Goal: Transaction & Acquisition: Purchase product/service

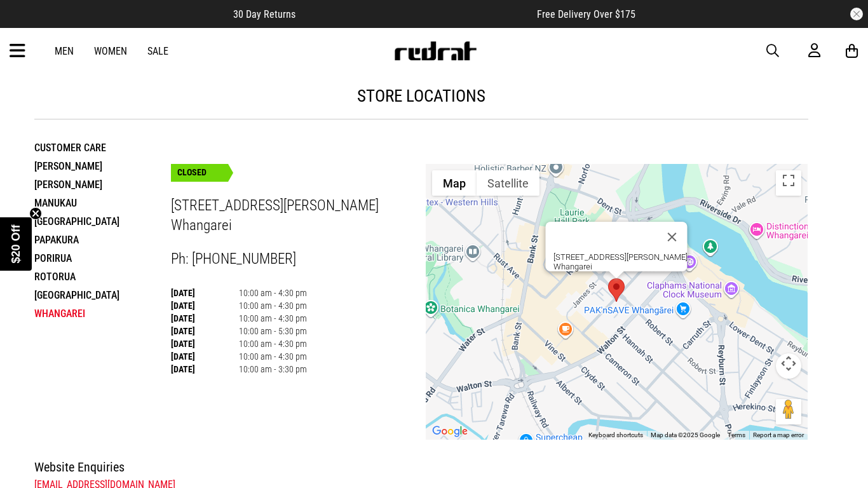
click at [65, 45] on link "Men" at bounding box center [64, 51] width 19 height 12
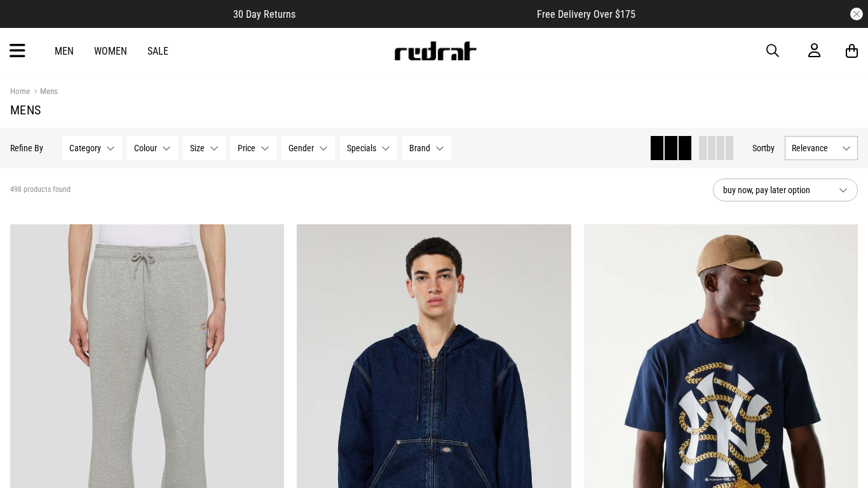
click at [775, 48] on span "button" at bounding box center [772, 50] width 13 height 15
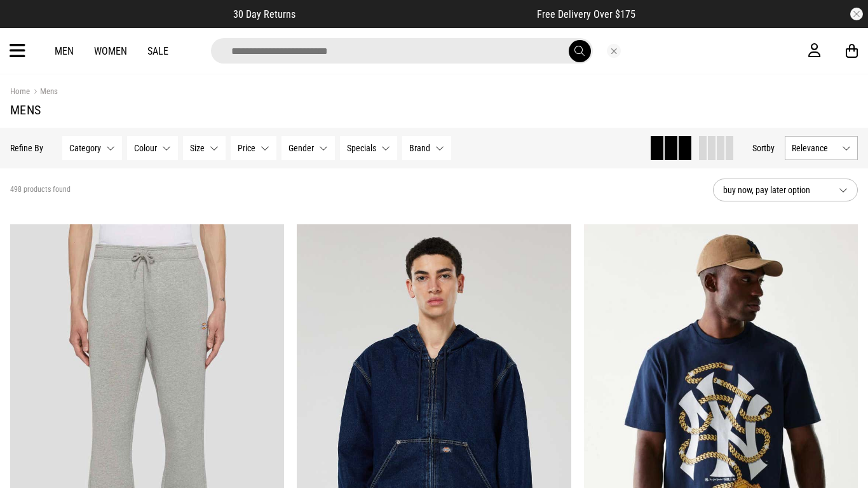
click at [391, 44] on input "search" at bounding box center [402, 50] width 382 height 25
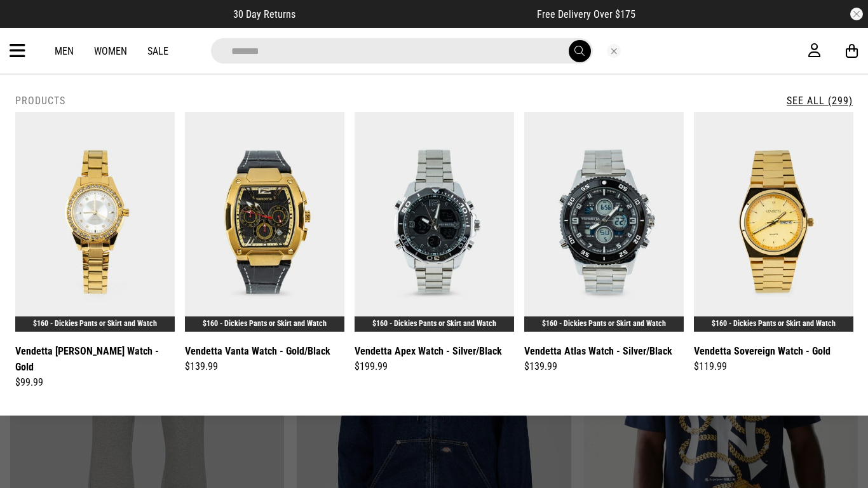
type input "*******"
click at [569, 40] on button "submit" at bounding box center [580, 51] width 22 height 22
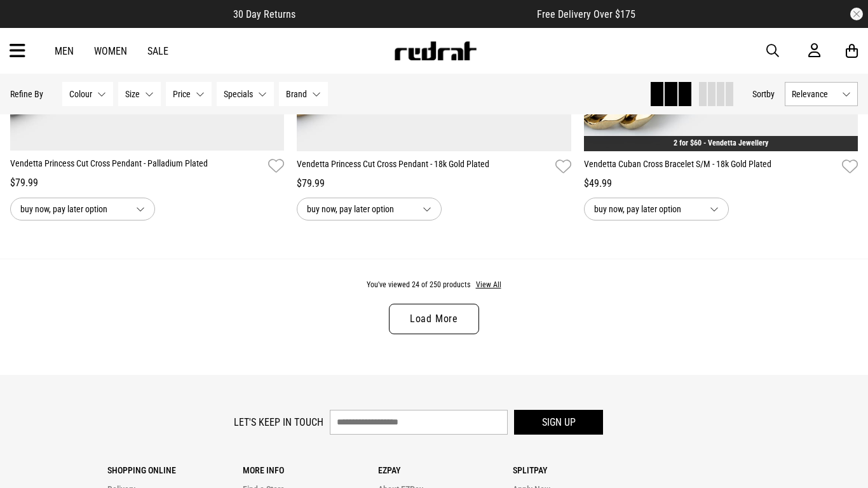
scroll to position [3806, 0]
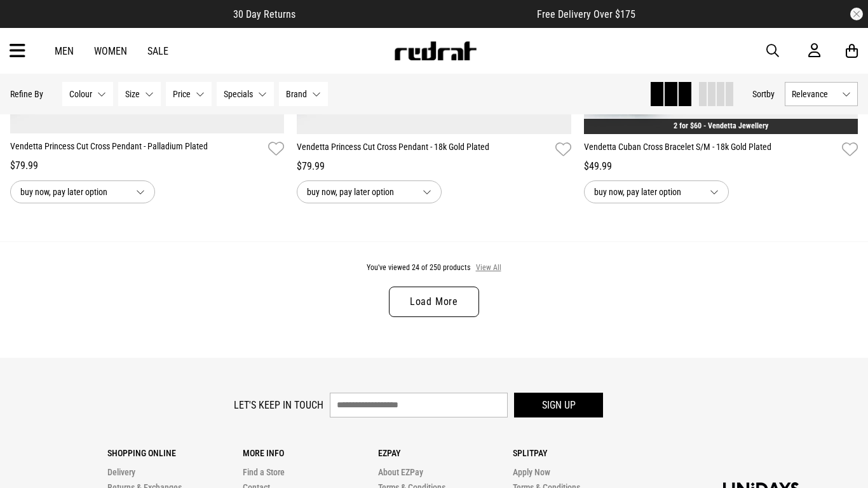
click at [494, 273] on button "View All" at bounding box center [488, 267] width 27 height 11
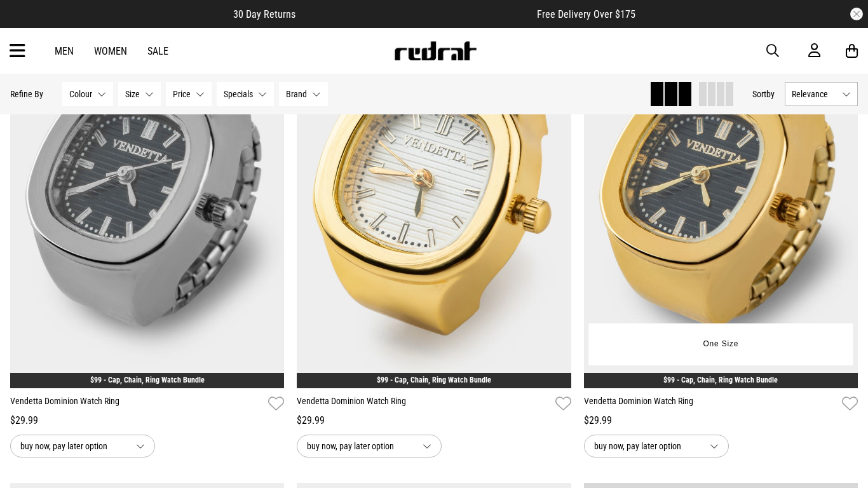
scroll to position [2610, 0]
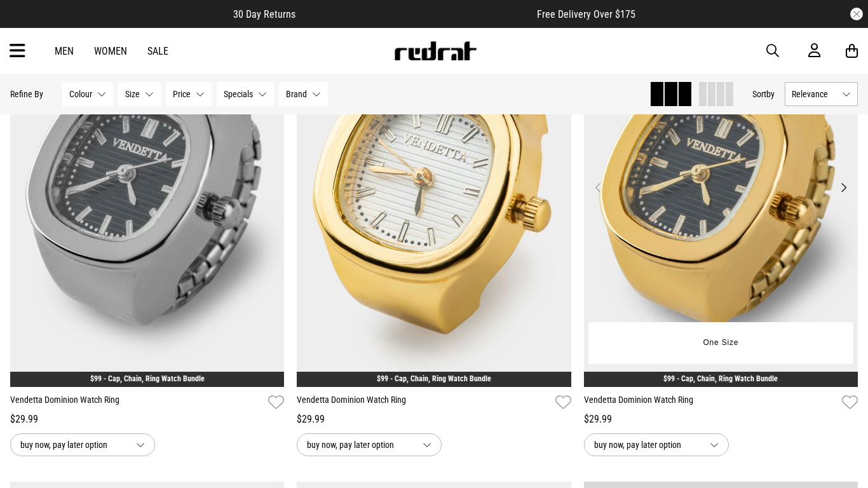
click at [809, 186] on img at bounding box center [721, 195] width 274 height 384
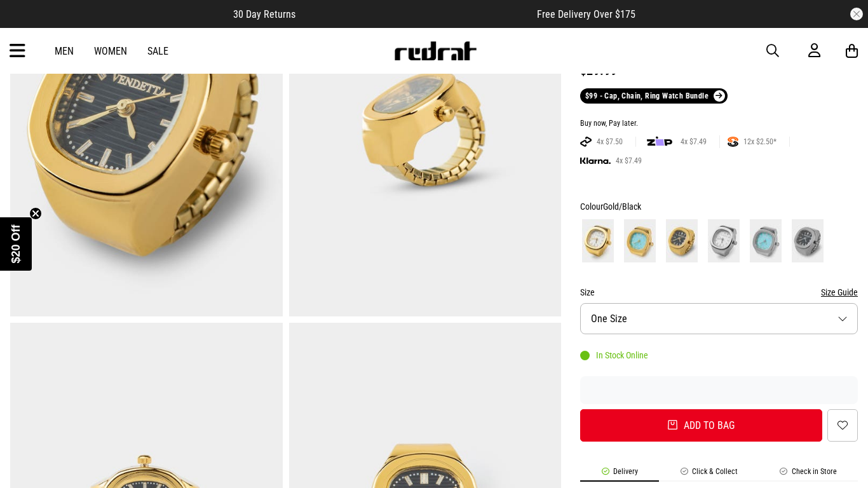
scroll to position [165, 0]
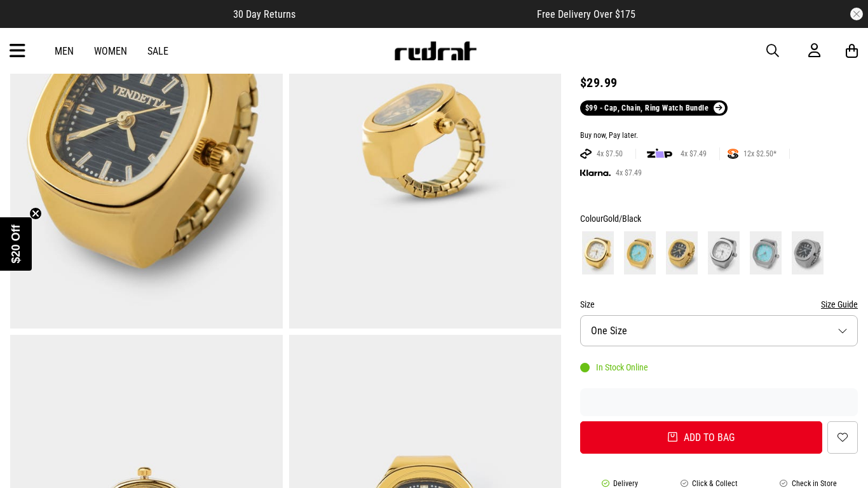
click at [594, 261] on img at bounding box center [598, 252] width 32 height 43
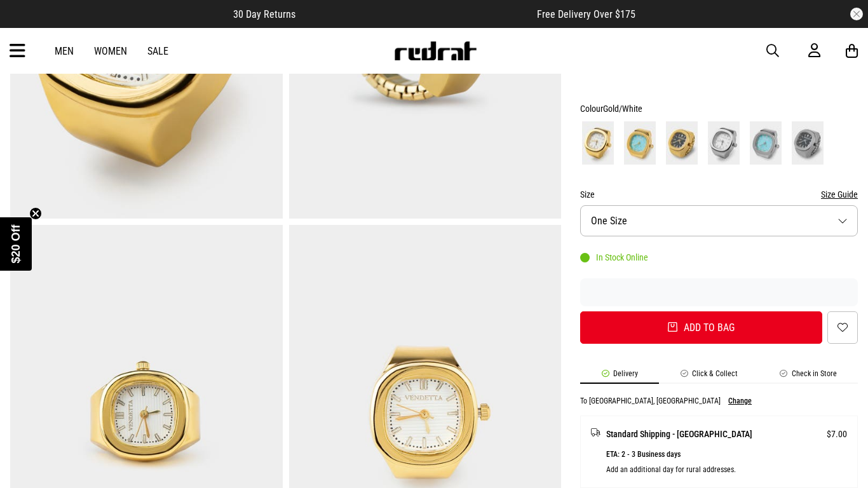
scroll to position [269, 0]
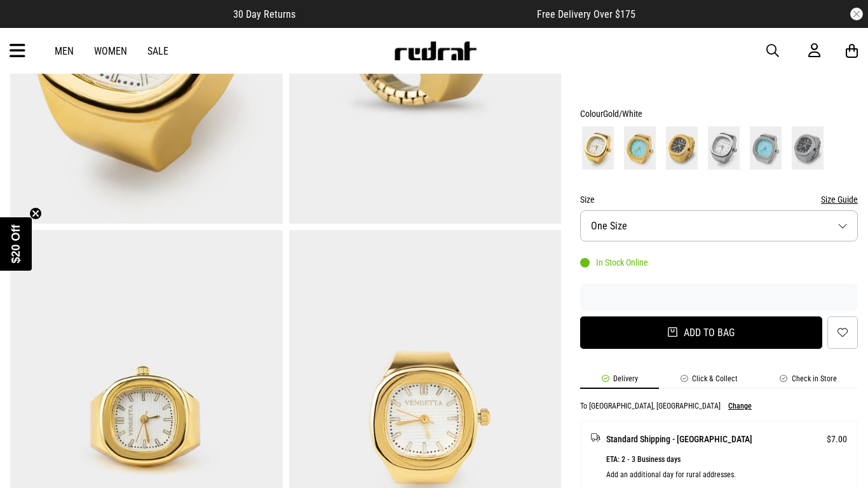
click at [670, 322] on button "Add to bag" at bounding box center [701, 332] width 242 height 32
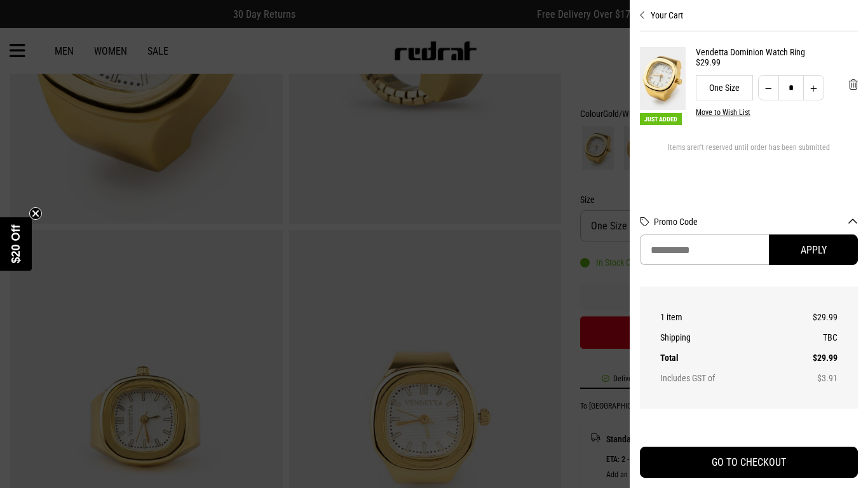
click at [604, 335] on div at bounding box center [434, 244] width 868 height 488
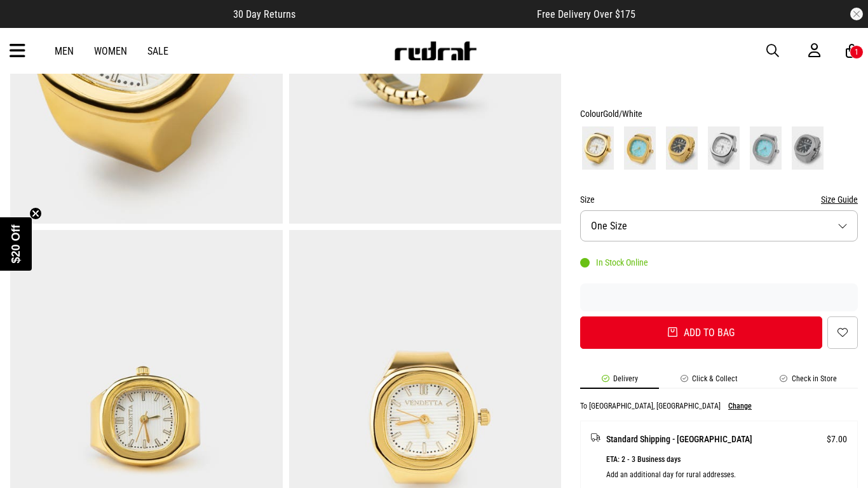
scroll to position [0, 0]
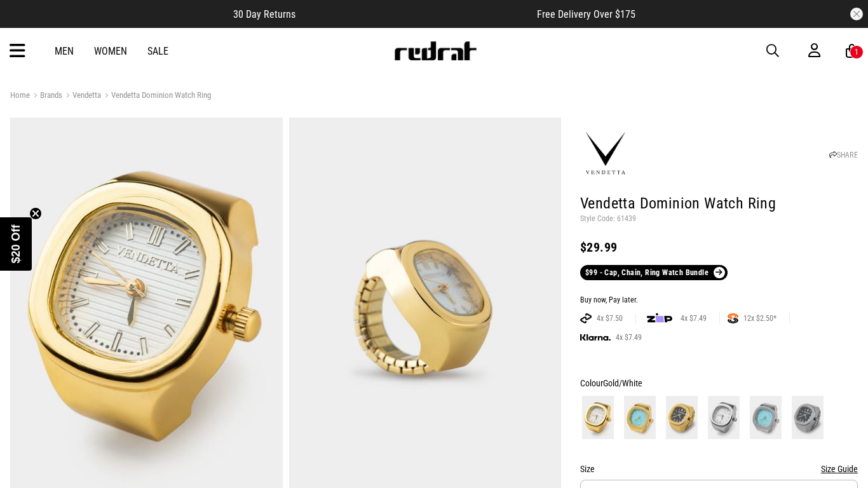
drag, startPoint x: 767, startPoint y: 54, endPoint x: 675, endPoint y: 65, distance: 92.8
click at [675, 65] on div "Men Women Sale Sign in New Back Footwear Back Mens Back Womens Back Youth & Kid…" at bounding box center [434, 51] width 868 height 46
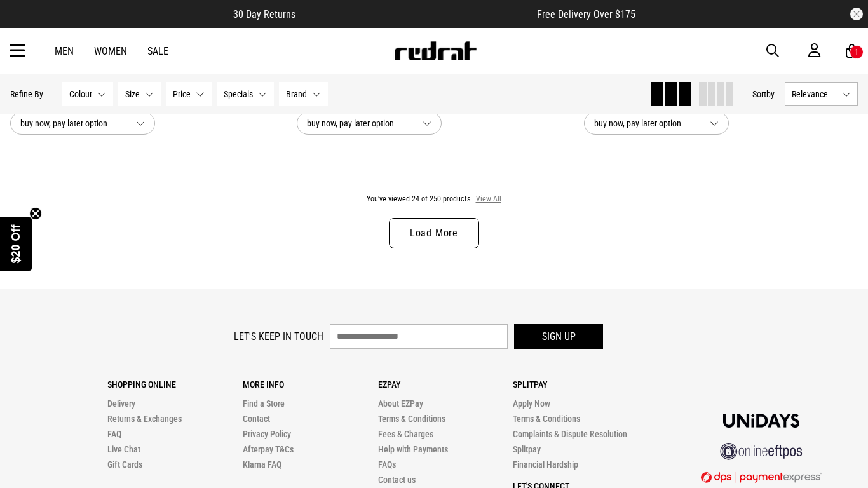
click at [490, 194] on button "View All" at bounding box center [488, 199] width 27 height 11
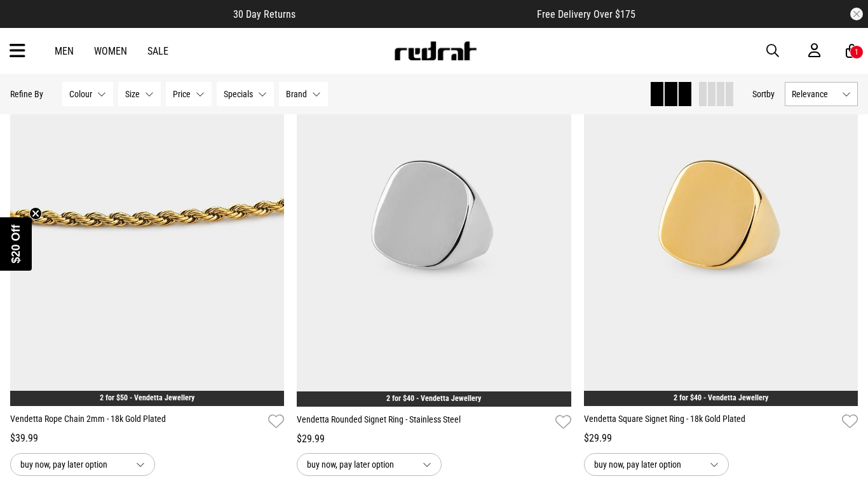
scroll to position [4508, 0]
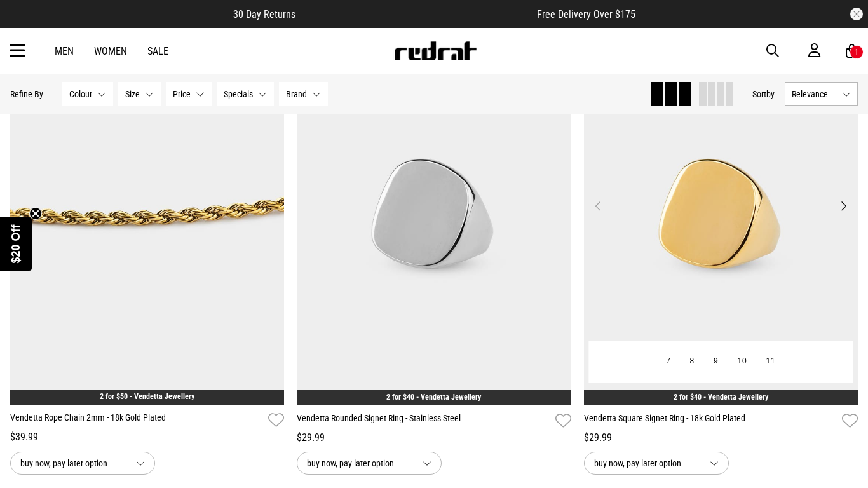
click at [839, 206] on button "Next" at bounding box center [843, 205] width 16 height 15
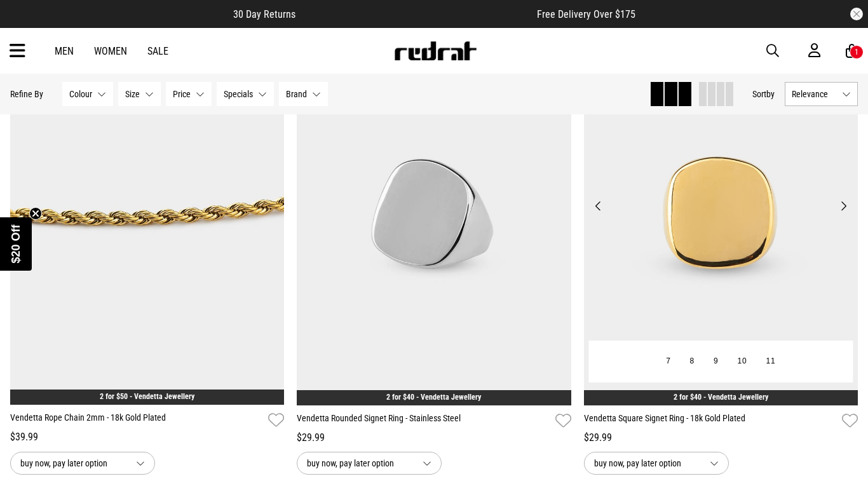
click at [839, 206] on button "Next" at bounding box center [843, 205] width 16 height 15
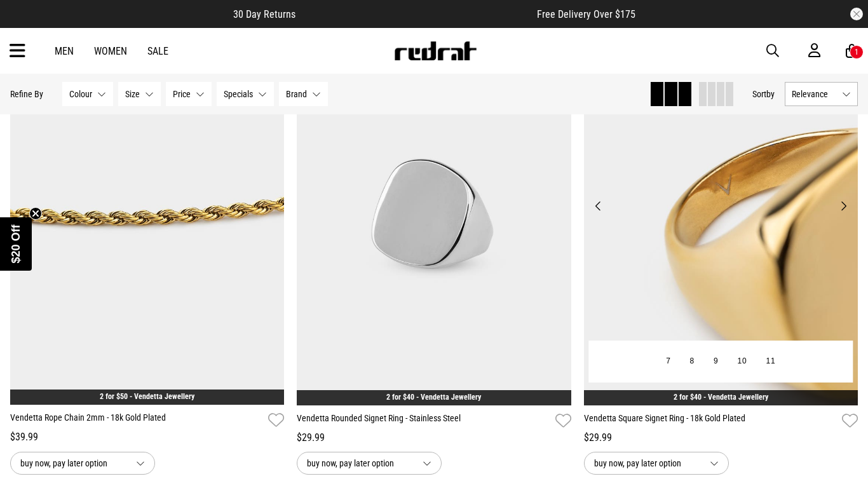
click at [842, 206] on button "Next" at bounding box center [843, 205] width 16 height 15
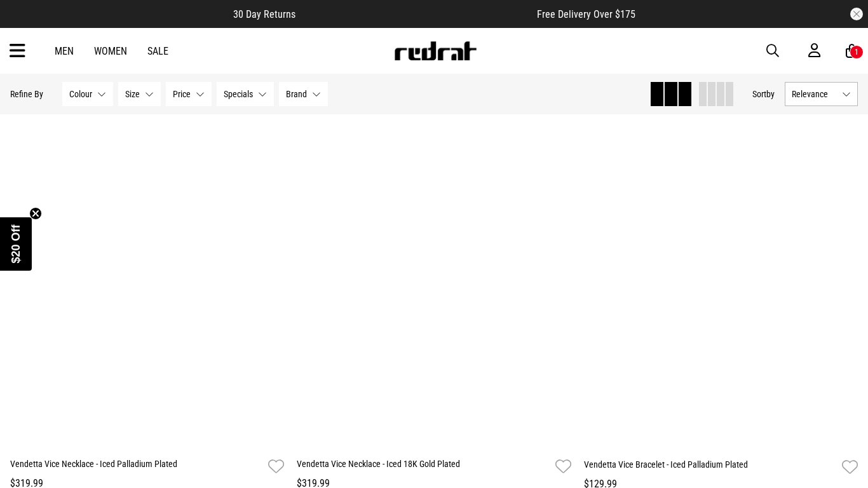
scroll to position [7434, 0]
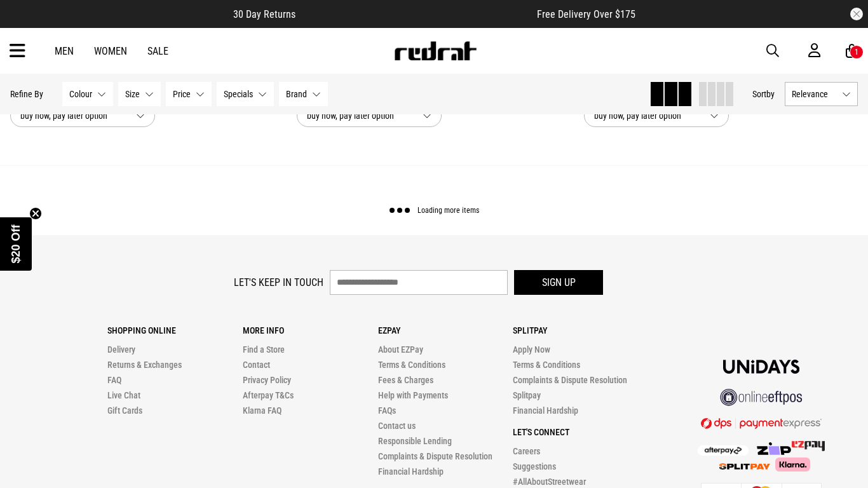
scroll to position [11673, 0]
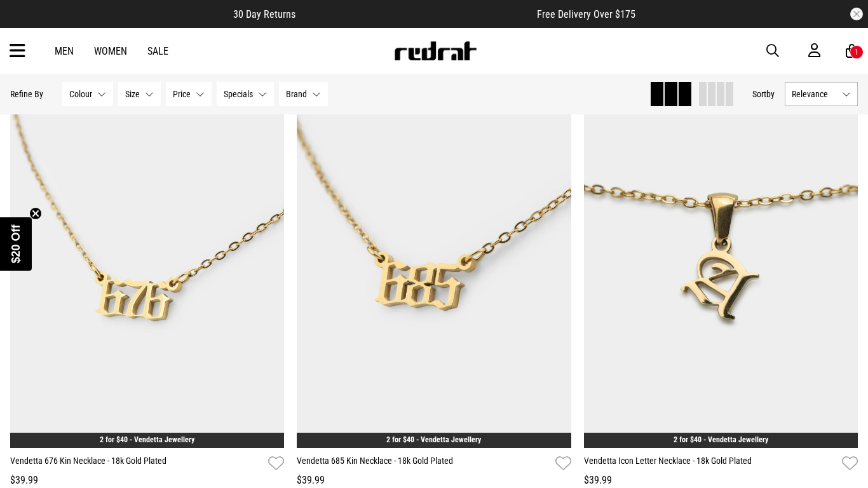
scroll to position [15139, 0]
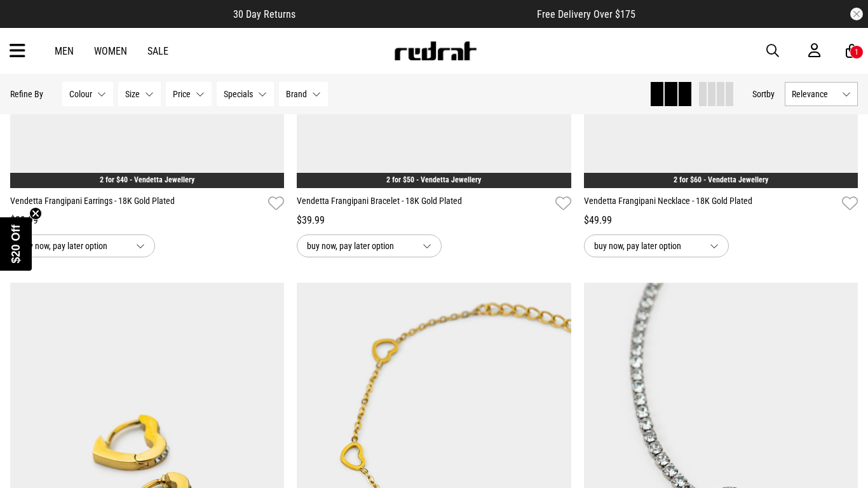
scroll to position [18615, 0]
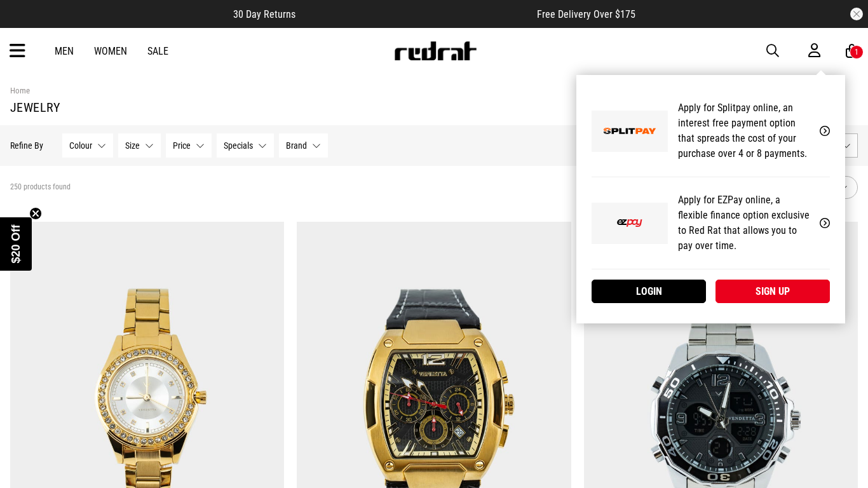
scroll to position [10, 0]
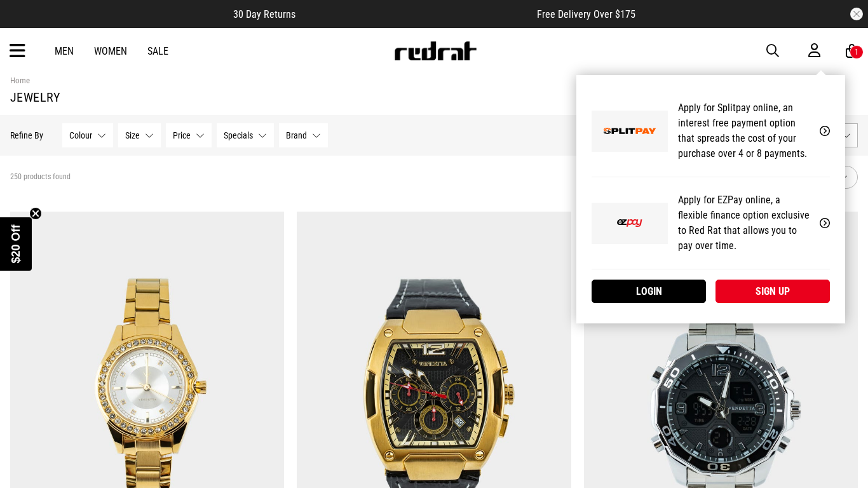
click at [645, 75] on div "My Account Apply for Splitpay online, an interest free payment option that spre…" at bounding box center [710, 199] width 269 height 248
click at [697, 75] on div "My Account Apply for Splitpay online, an interest free payment option that spre…" at bounding box center [710, 199] width 269 height 248
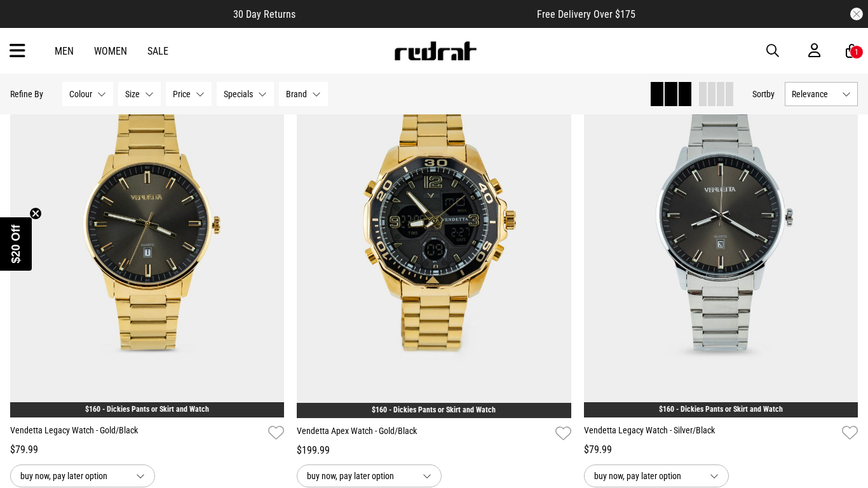
scroll to position [1142, 0]
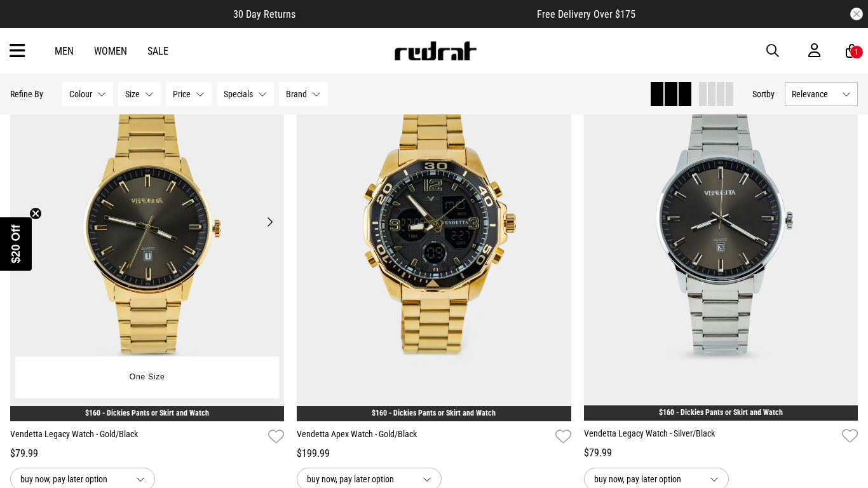
click at [262, 214] on button "Next" at bounding box center [270, 221] width 16 height 15
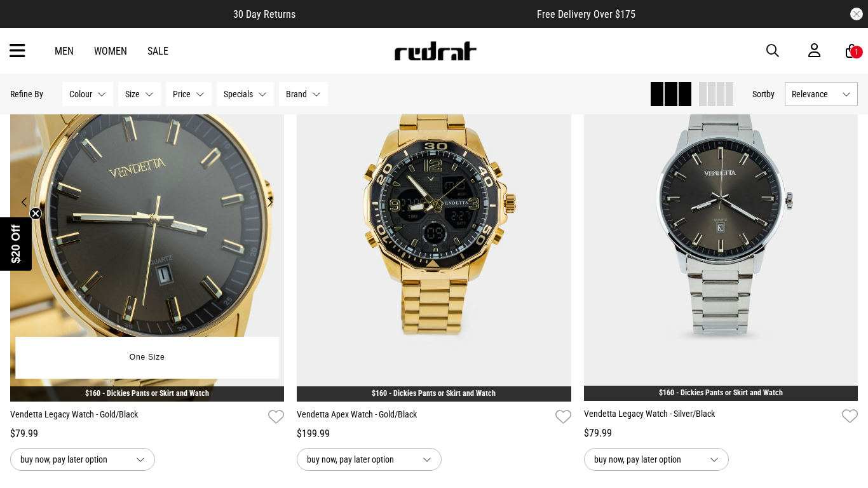
scroll to position [1157, 0]
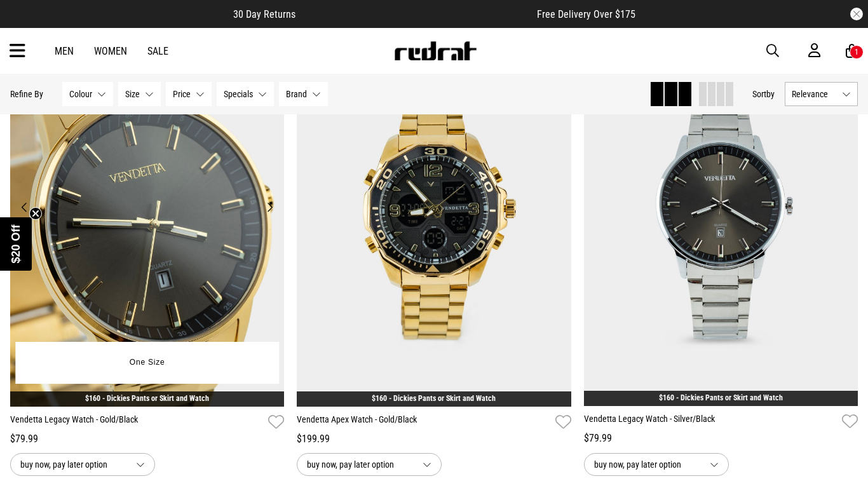
click at [272, 205] on button "Next" at bounding box center [270, 206] width 16 height 15
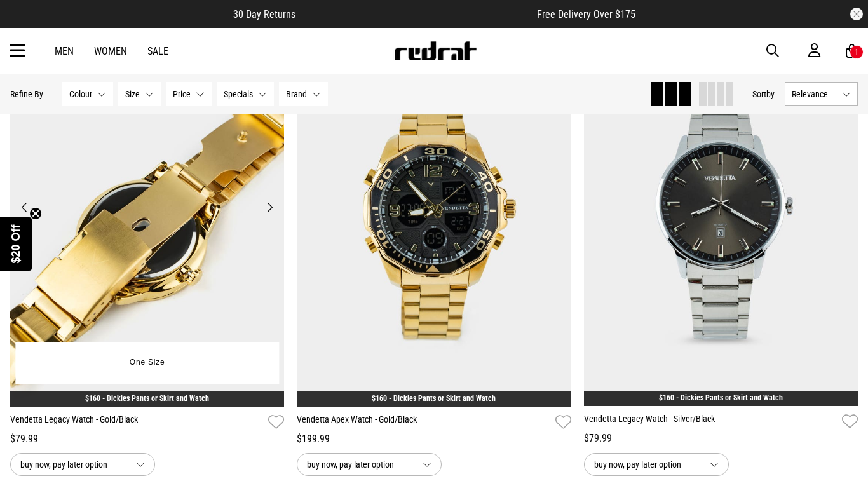
click at [270, 205] on button "Next" at bounding box center [270, 206] width 16 height 15
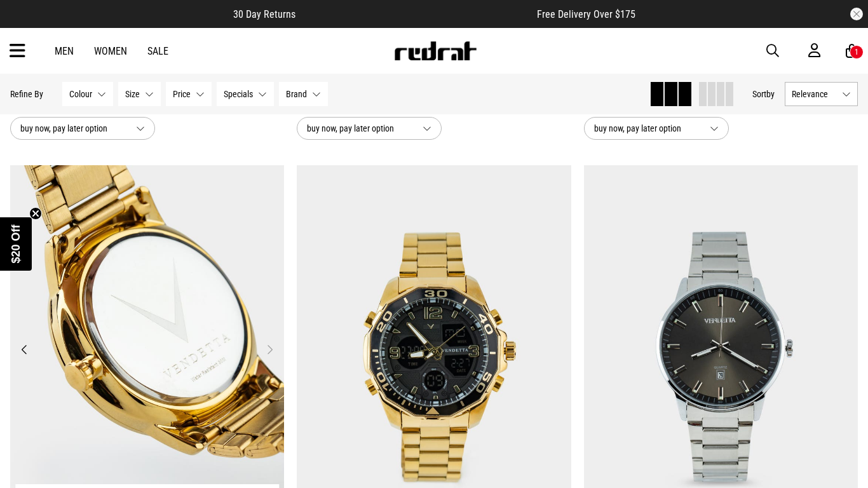
scroll to position [1004, 0]
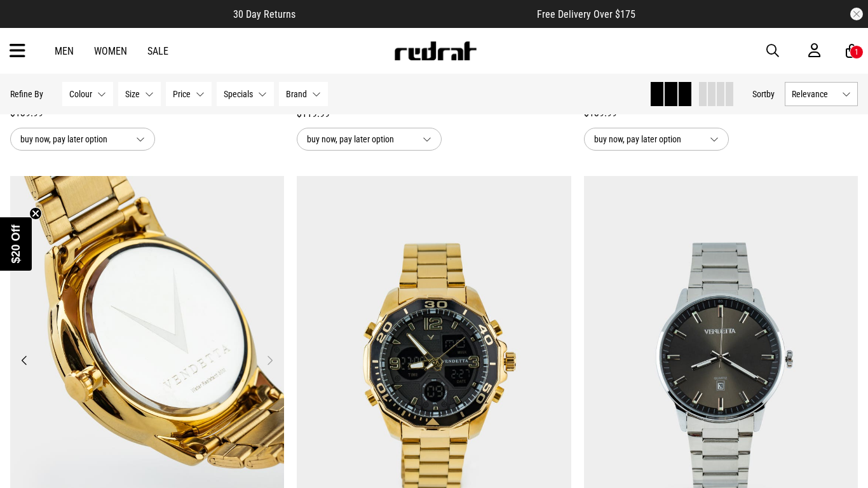
click at [229, 299] on img at bounding box center [147, 368] width 274 height 384
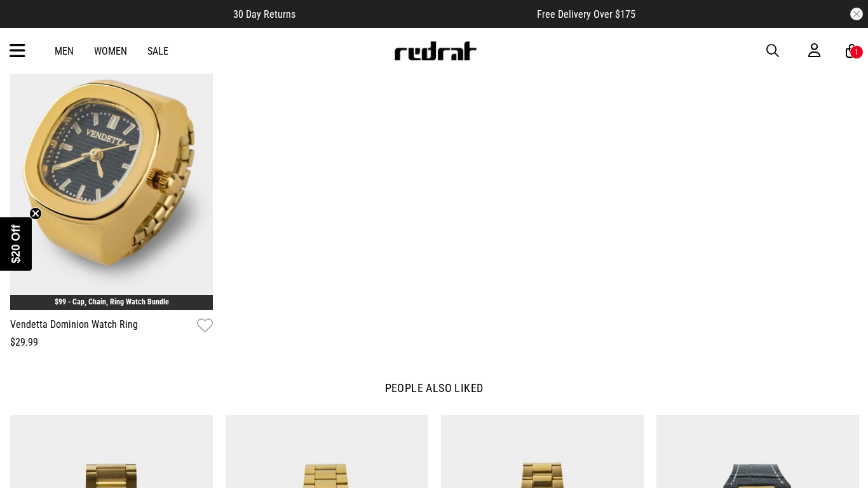
scroll to position [1527, 0]
click at [851, 47] on div "1" at bounding box center [856, 52] width 14 height 14
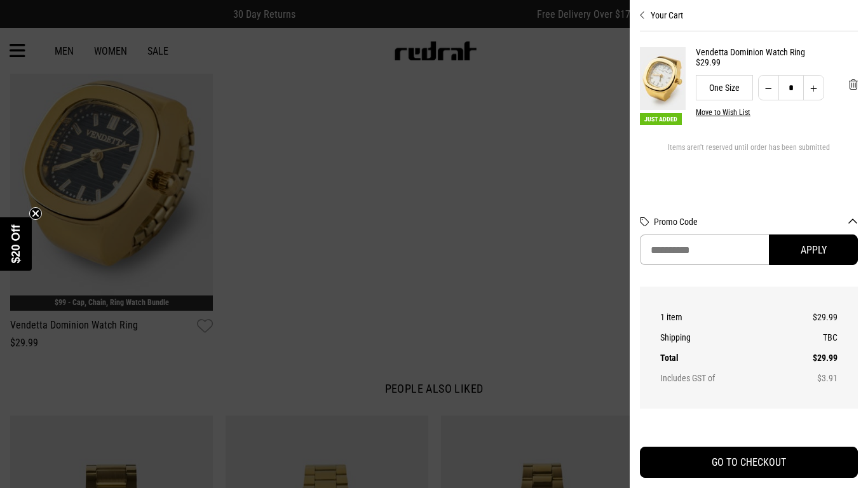
click at [658, 74] on img at bounding box center [663, 78] width 46 height 63
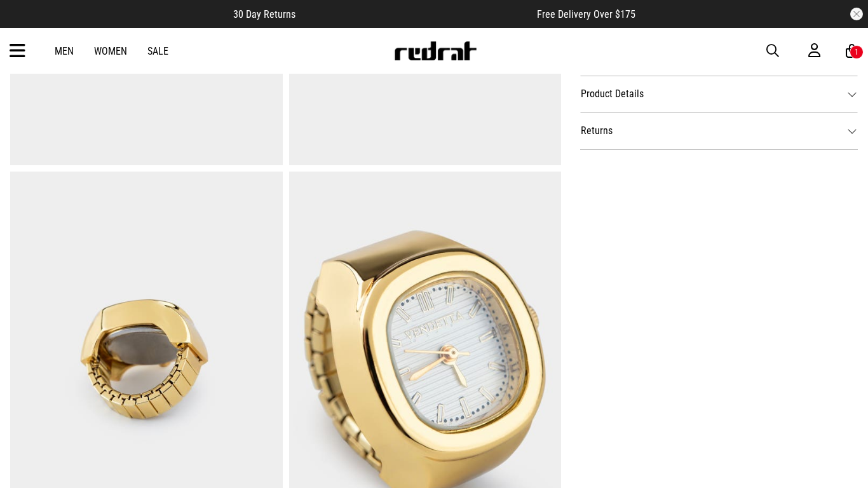
scroll to position [701, 0]
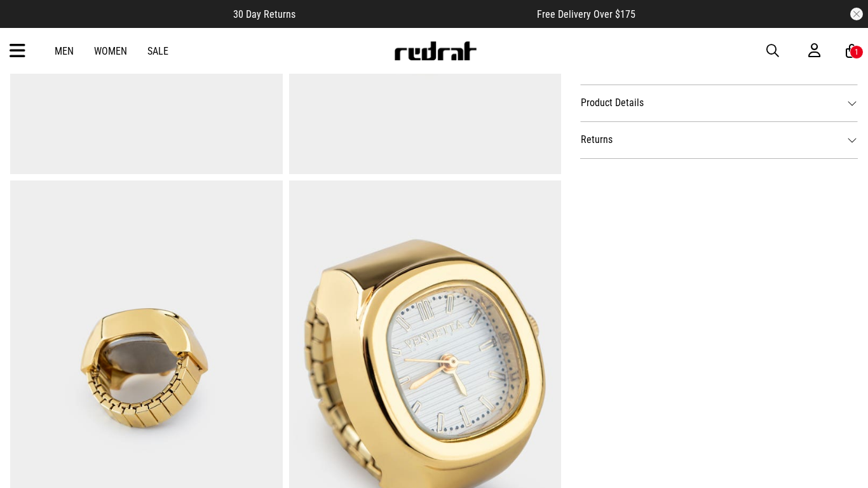
click at [625, 96] on dt "Product Details" at bounding box center [719, 102] width 278 height 37
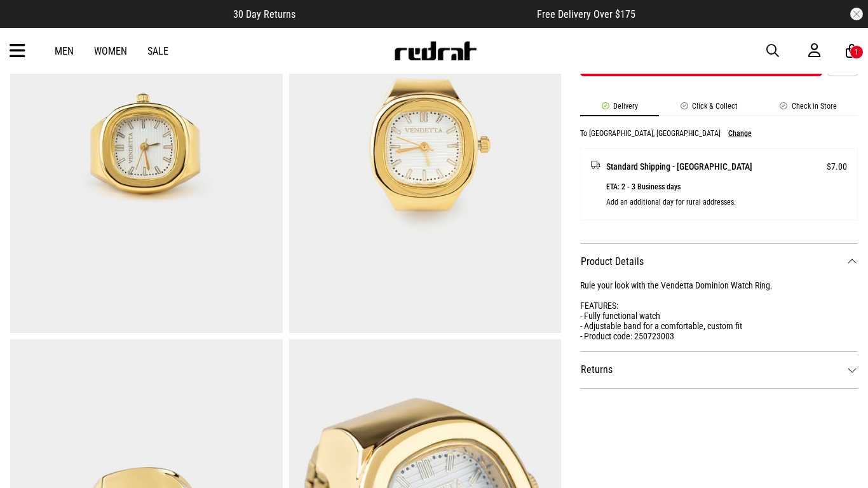
scroll to position [0, 0]
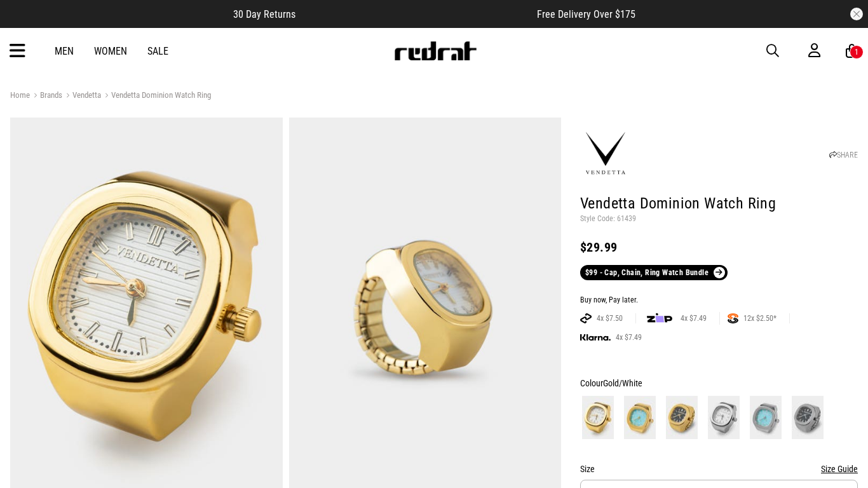
click at [767, 43] on span "button" at bounding box center [772, 50] width 13 height 15
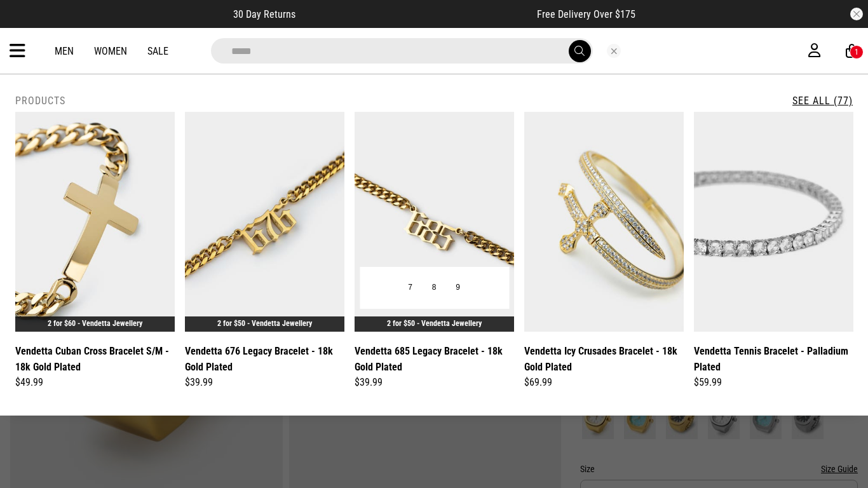
type input "*****"
click at [411, 233] on img at bounding box center [434, 222] width 159 height 220
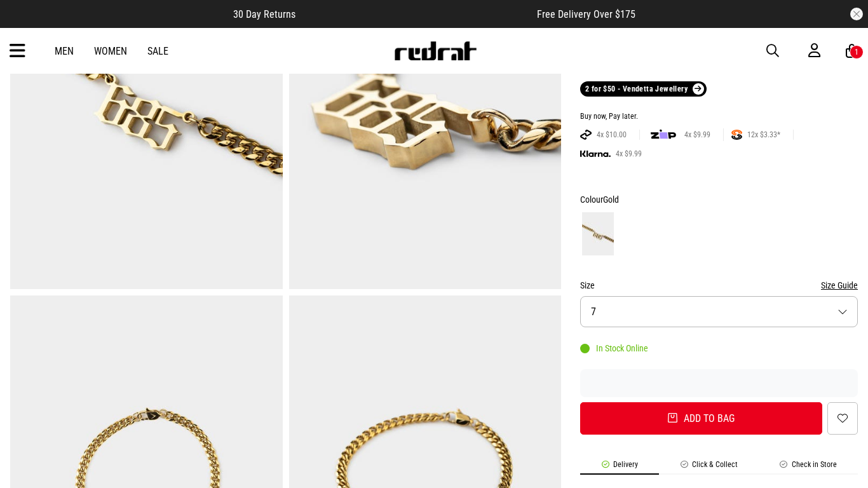
click at [609, 314] on button "Size 7" at bounding box center [719, 311] width 278 height 31
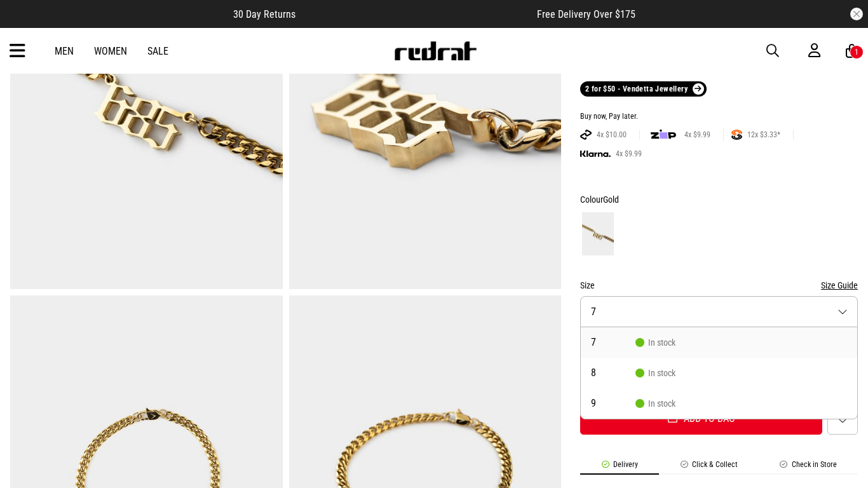
click at [690, 280] on div "Size Size Guide" at bounding box center [719, 285] width 278 height 15
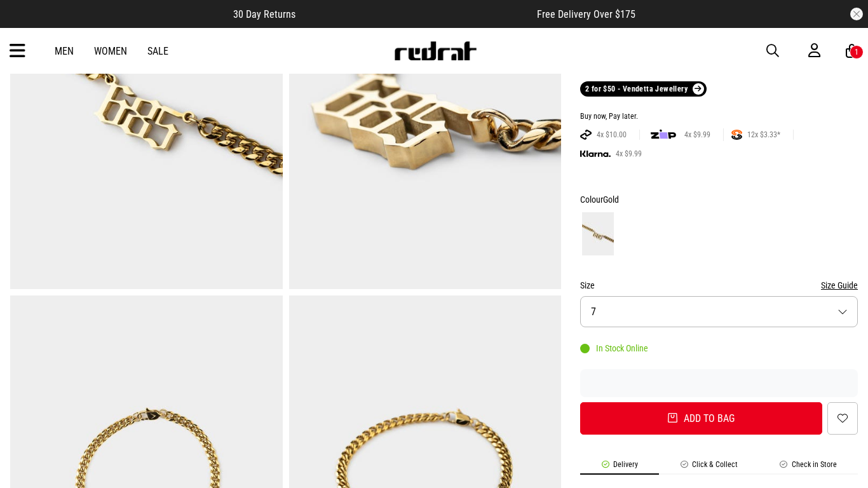
click at [851, 283] on button "Size Guide" at bounding box center [839, 285] width 37 height 15
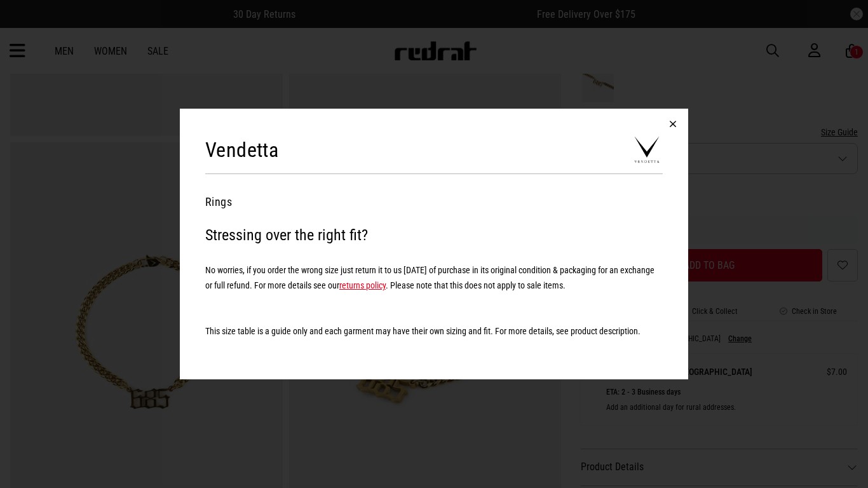
scroll to position [360, 0]
click at [668, 135] on button "button" at bounding box center [673, 124] width 30 height 30
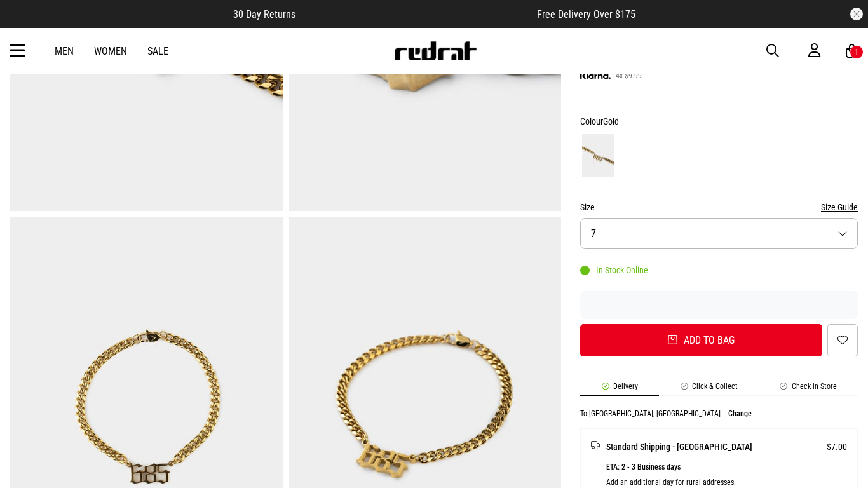
scroll to position [278, 0]
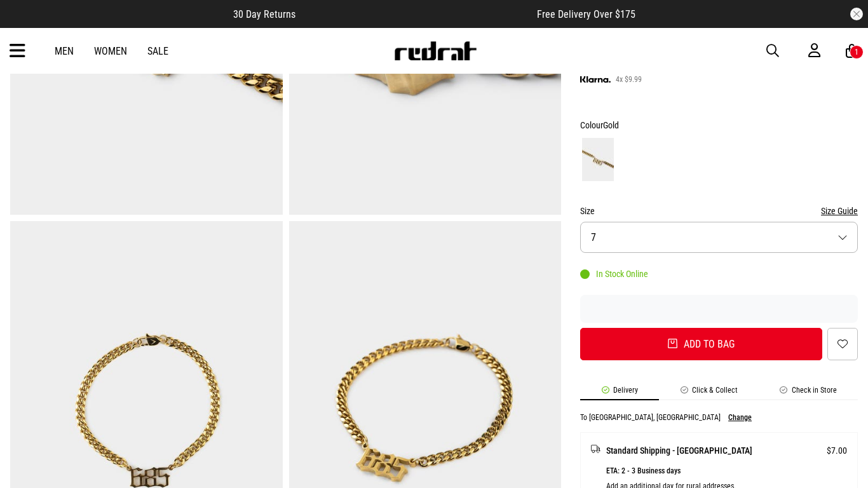
click at [839, 206] on button "Size Guide" at bounding box center [839, 210] width 37 height 15
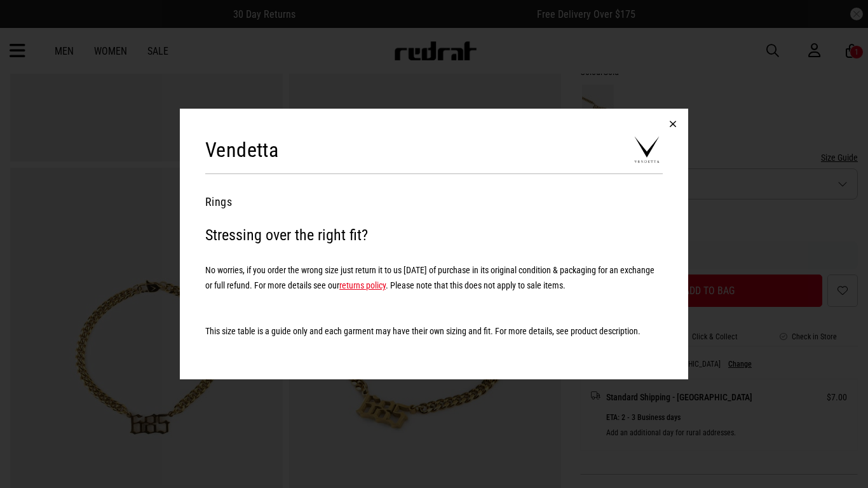
scroll to position [335, 0]
click at [669, 118] on button "button" at bounding box center [673, 124] width 30 height 30
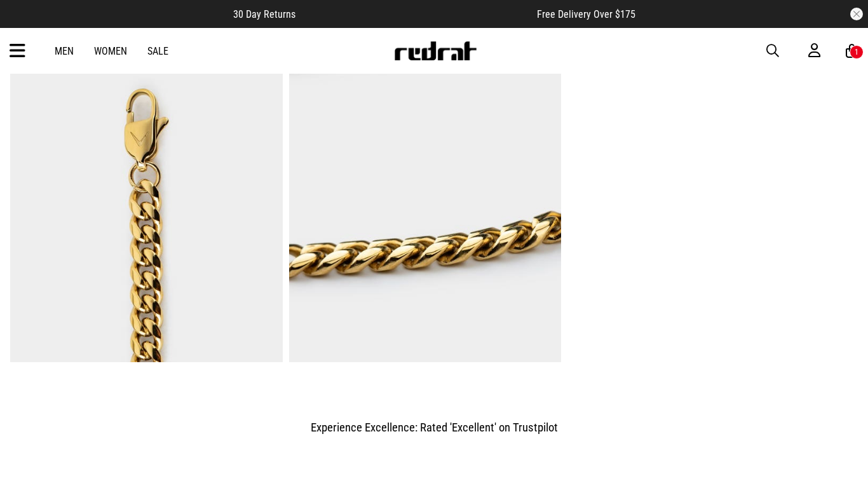
scroll to position [839, 0]
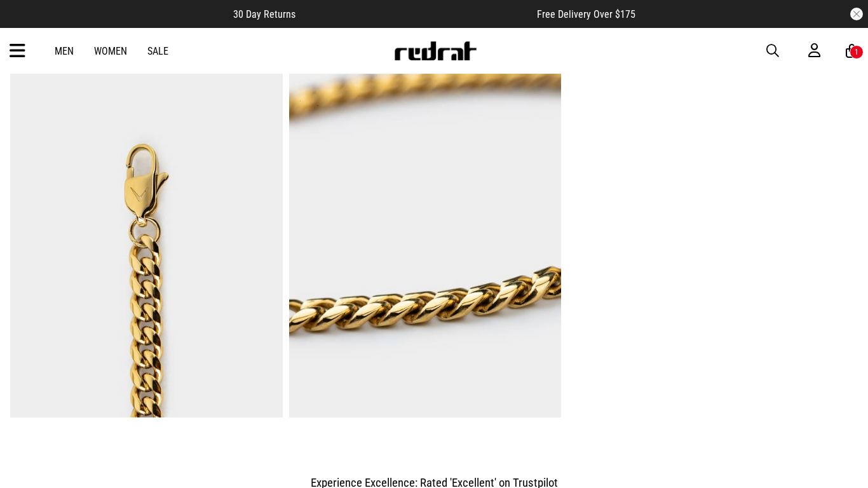
click at [775, 55] on span "button" at bounding box center [772, 50] width 13 height 15
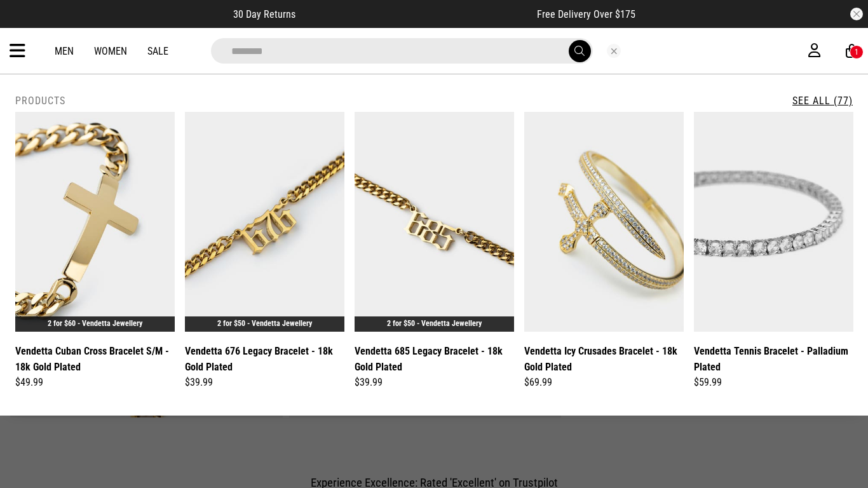
type input "********"
click at [569, 40] on button "submit" at bounding box center [580, 51] width 22 height 22
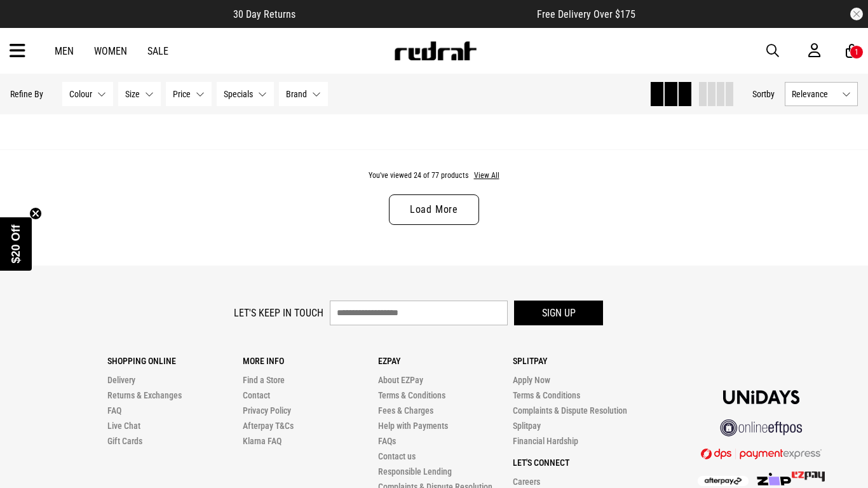
scroll to position [3892, 0]
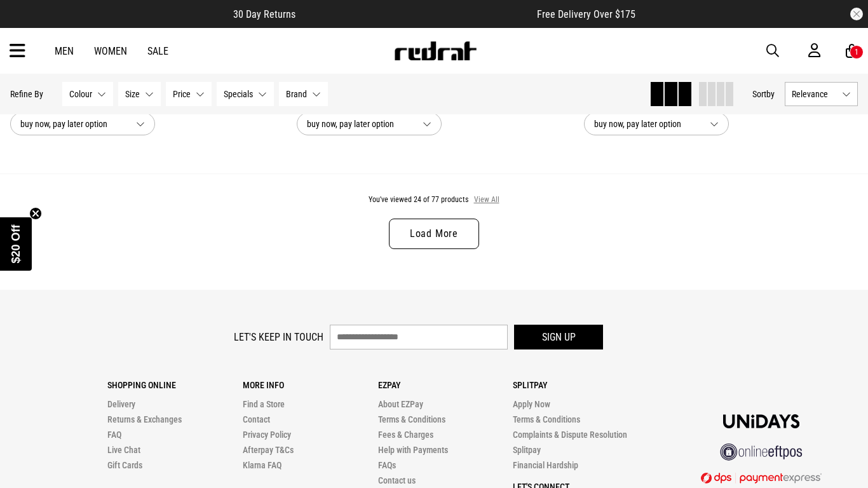
click at [485, 204] on button "View All" at bounding box center [486, 199] width 27 height 11
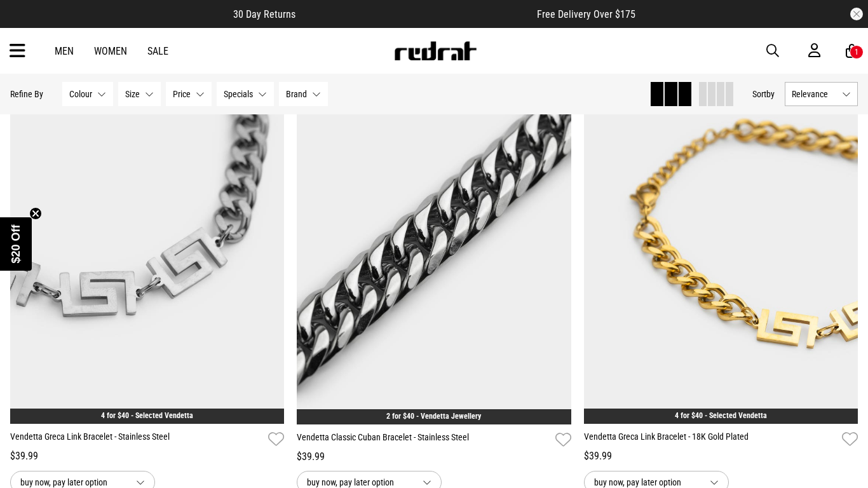
scroll to position [6889, 0]
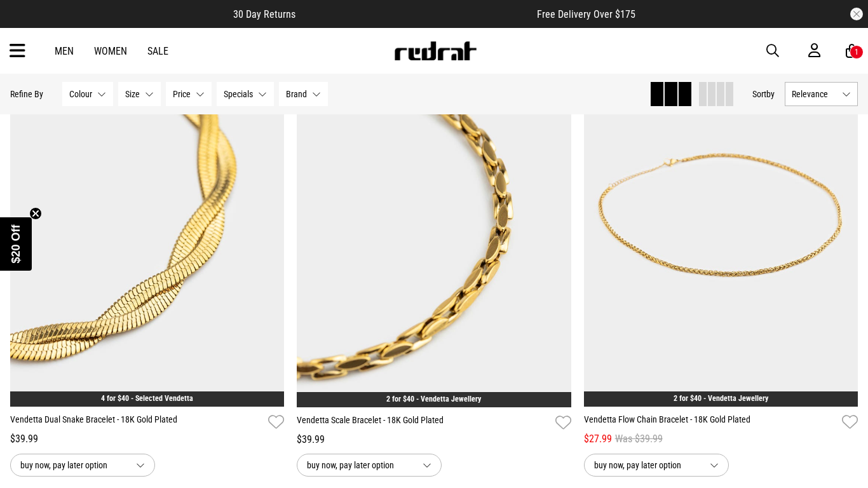
scroll to position [8339, 0]
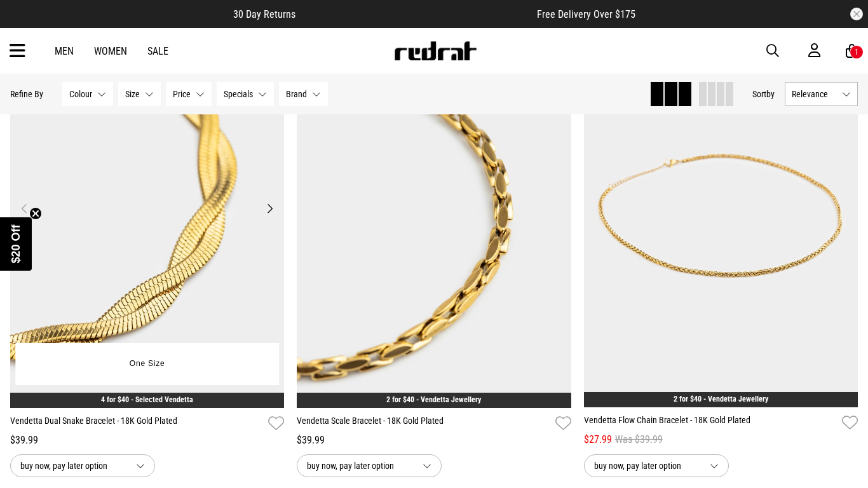
click at [272, 211] on button "Next" at bounding box center [270, 208] width 16 height 15
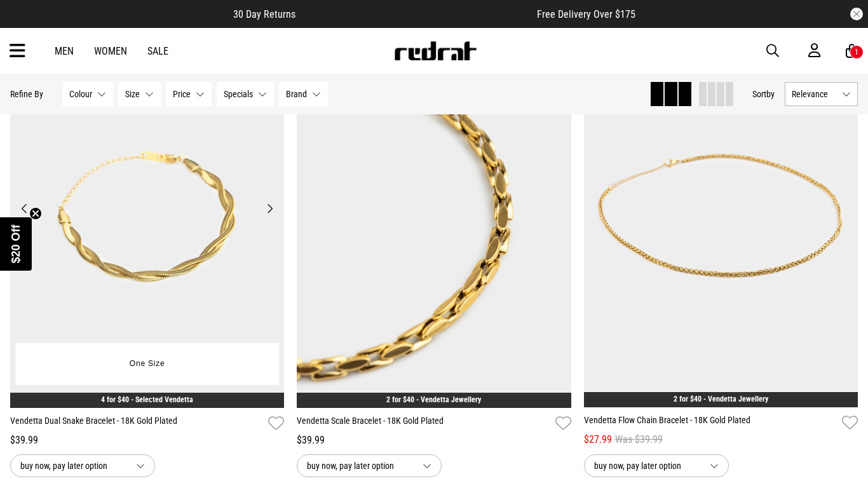
click at [271, 209] on button "Next" at bounding box center [270, 208] width 16 height 15
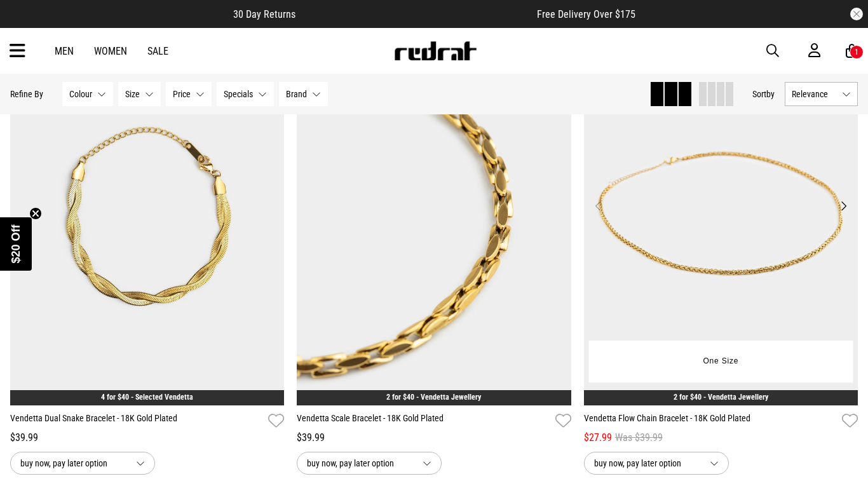
scroll to position [8359, 0]
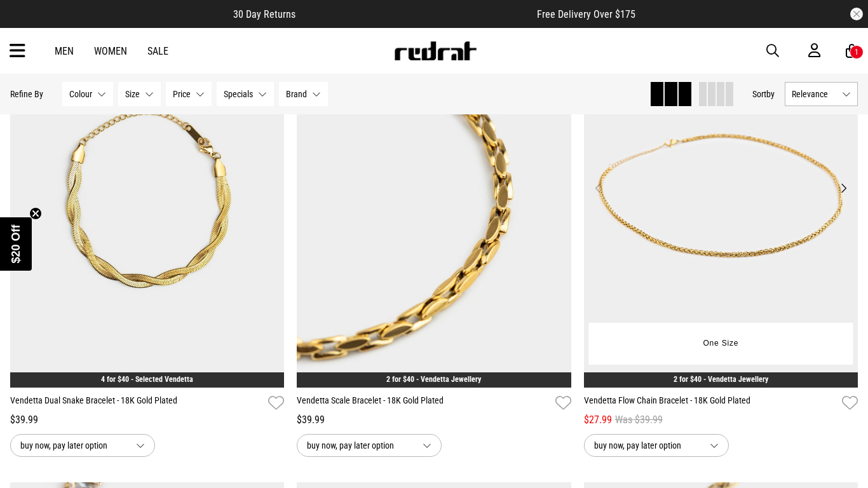
click at [842, 189] on button "Next" at bounding box center [843, 187] width 16 height 15
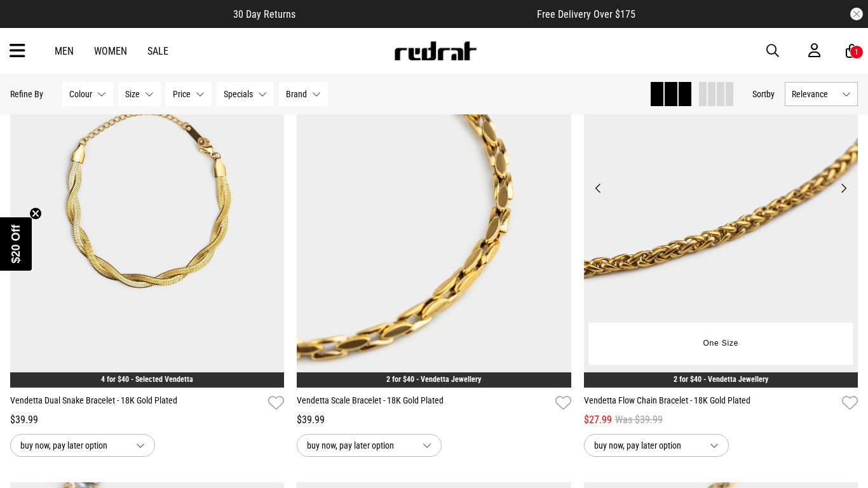
click at [843, 187] on button "Next" at bounding box center [843, 187] width 16 height 15
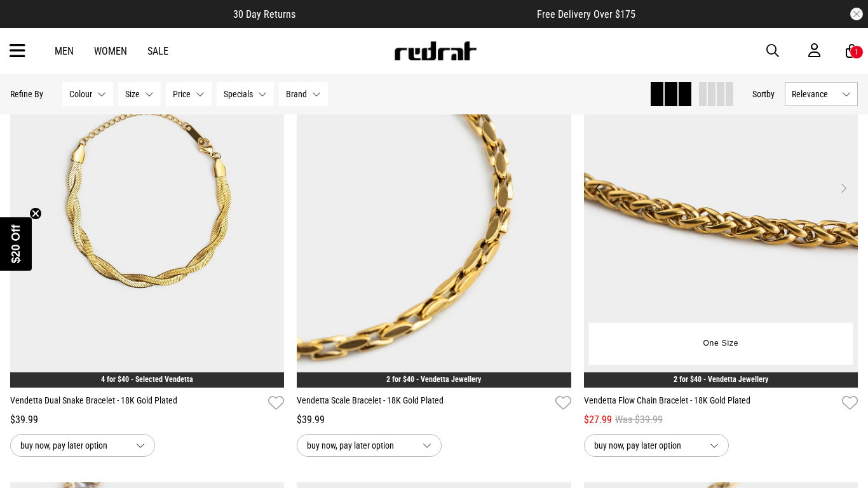
click at [843, 187] on button "Next" at bounding box center [843, 187] width 16 height 15
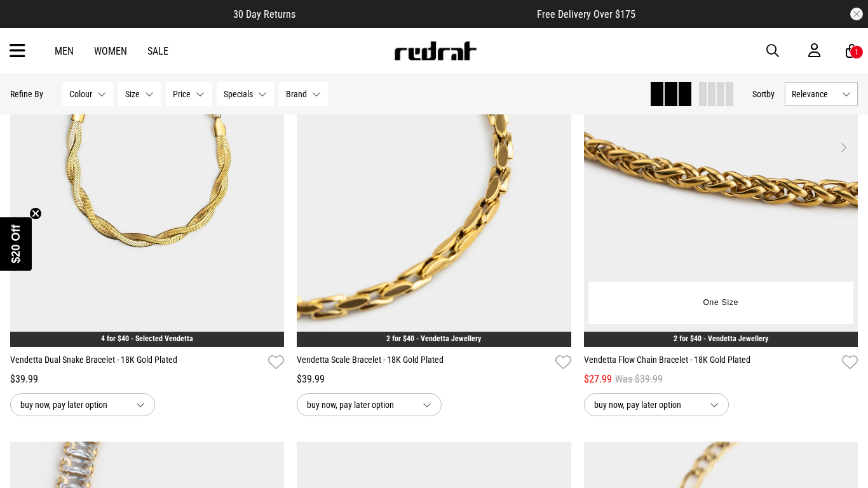
scroll to position [8402, 0]
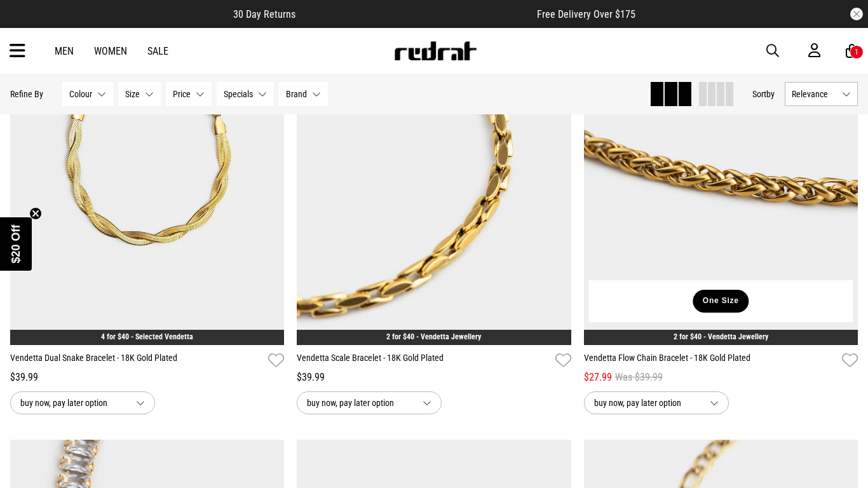
click at [720, 297] on button "One Size" at bounding box center [720, 301] width 55 height 23
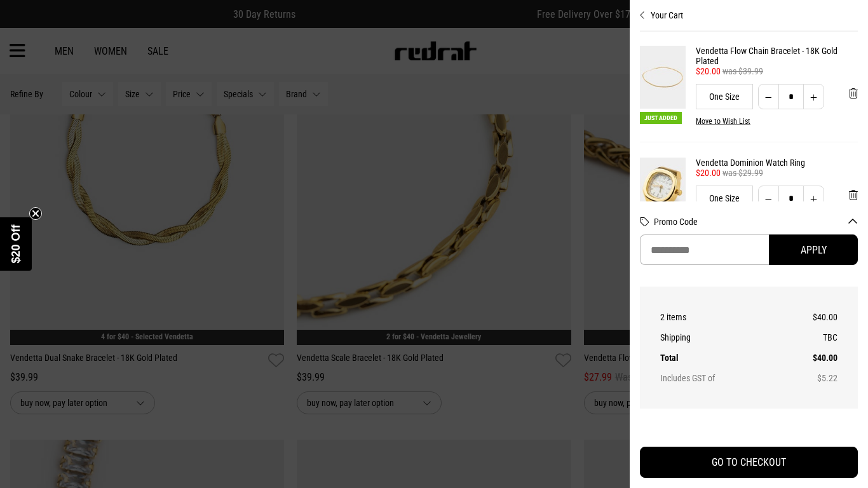
scroll to position [0, 0]
click at [586, 98] on div at bounding box center [434, 244] width 868 height 488
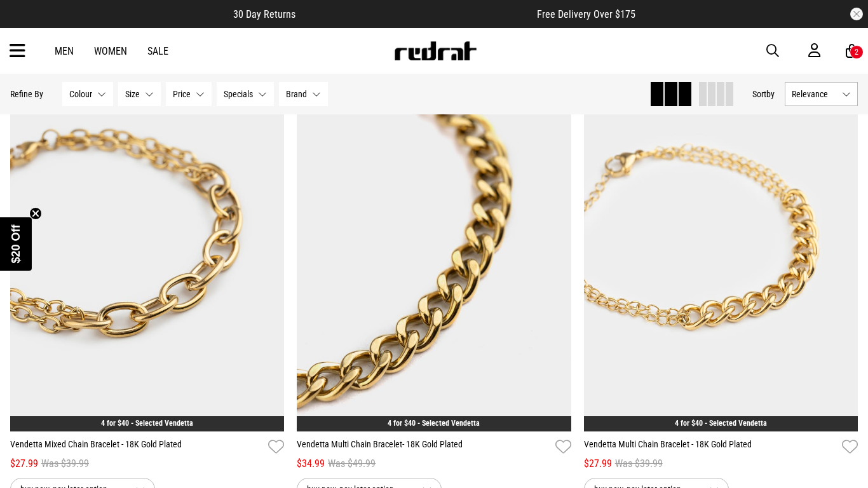
scroll to position [9790, 0]
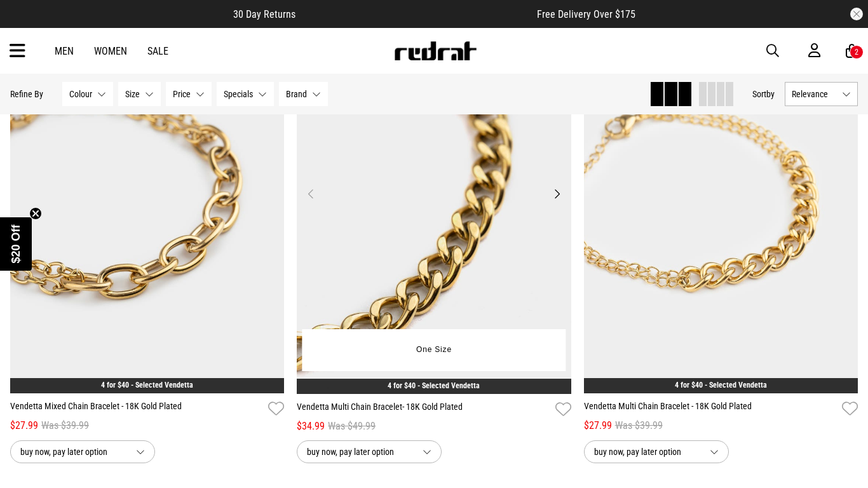
click at [560, 197] on button "Next" at bounding box center [557, 193] width 16 height 15
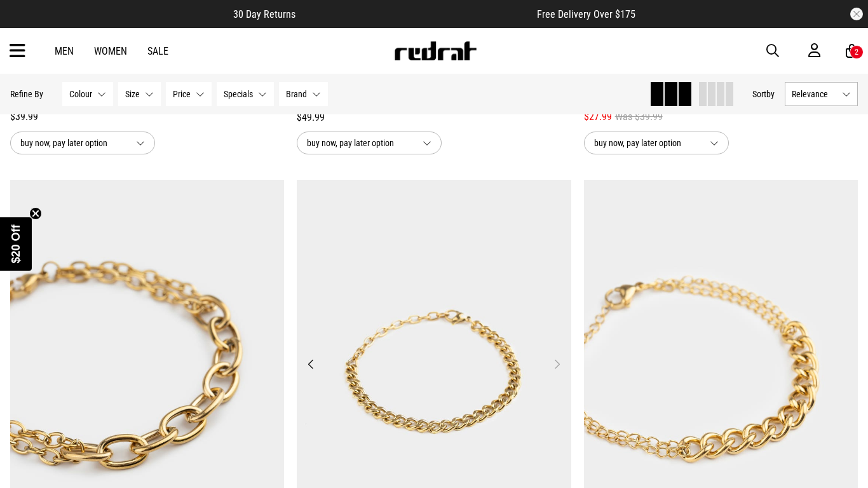
scroll to position [9621, 0]
click at [553, 365] on button "Next" at bounding box center [557, 363] width 16 height 15
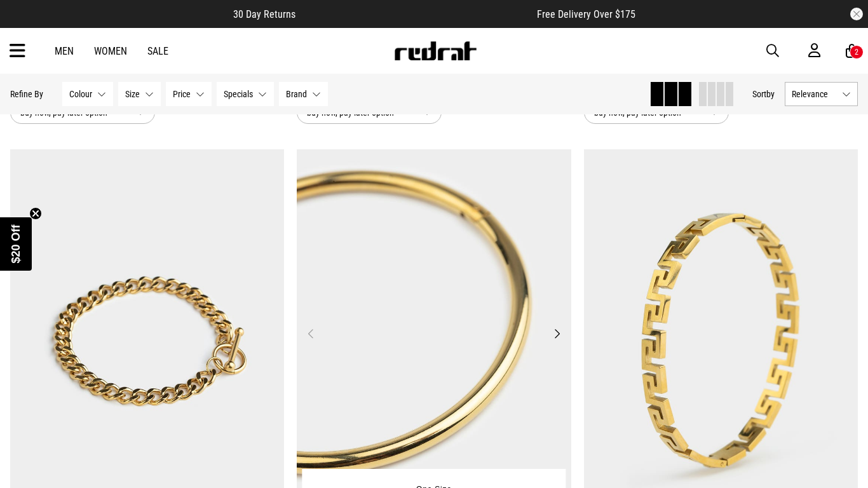
scroll to position [10084, 0]
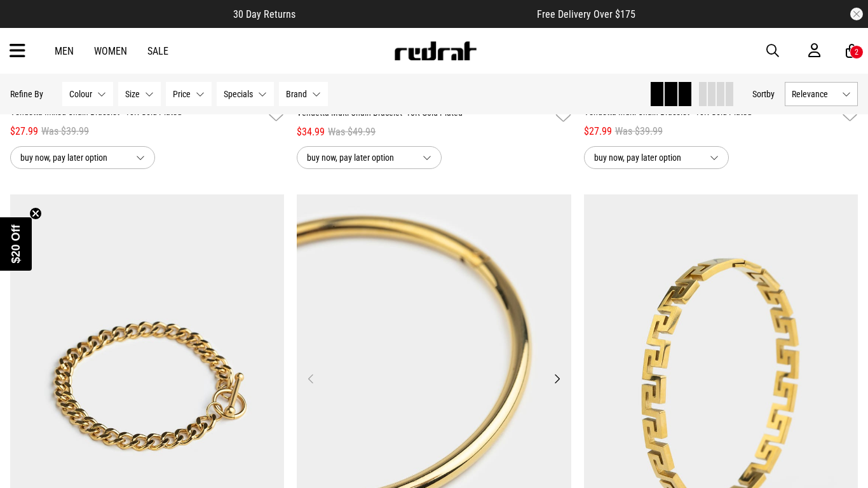
click at [558, 382] on button "Next" at bounding box center [557, 378] width 16 height 15
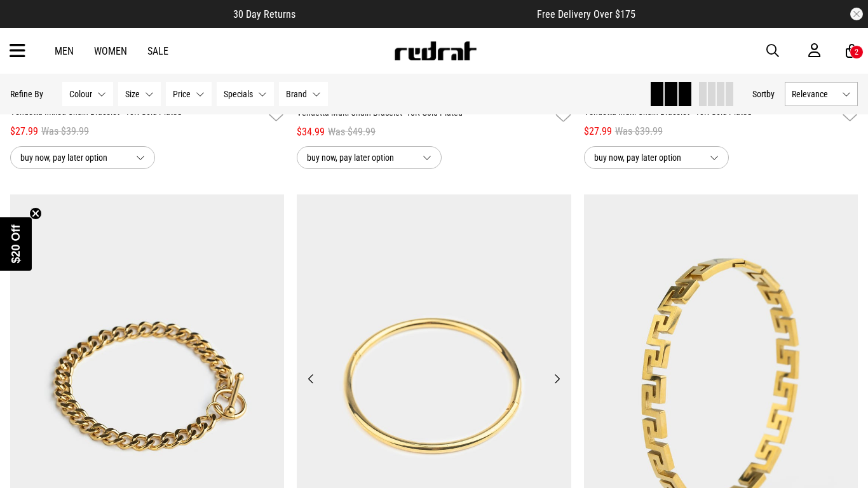
click at [558, 381] on button "Next" at bounding box center [557, 378] width 16 height 15
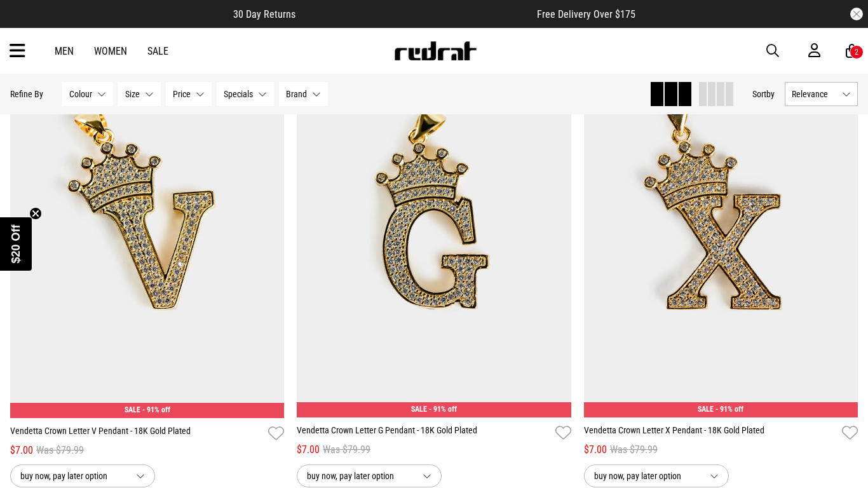
scroll to position [11376, 0]
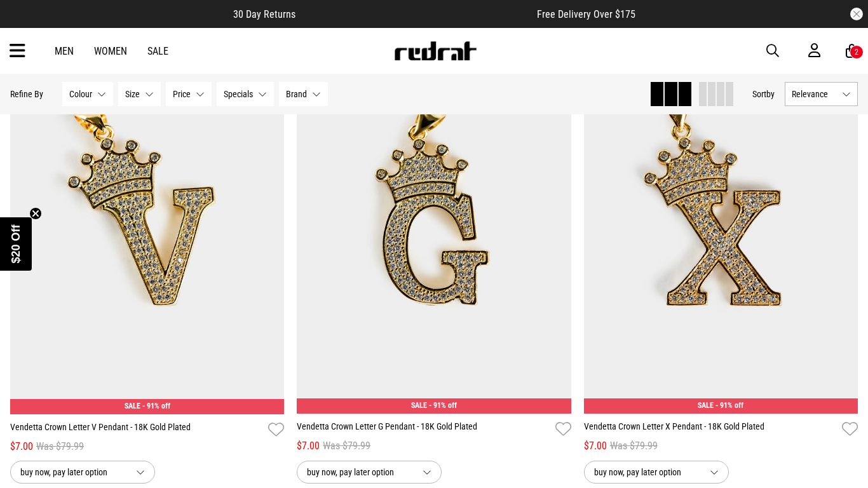
scroll to position [11197, 0]
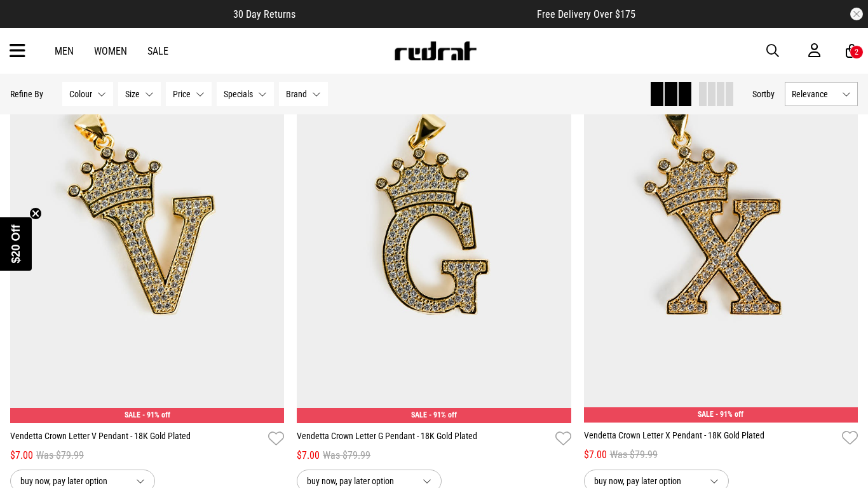
click at [852, 41] on div "Men Women Sale Sign in New Back Footwear Back Mens Back Womens Back Youth & Kid…" at bounding box center [434, 51] width 868 height 46
click at [851, 46] on icon at bounding box center [852, 51] width 12 height 16
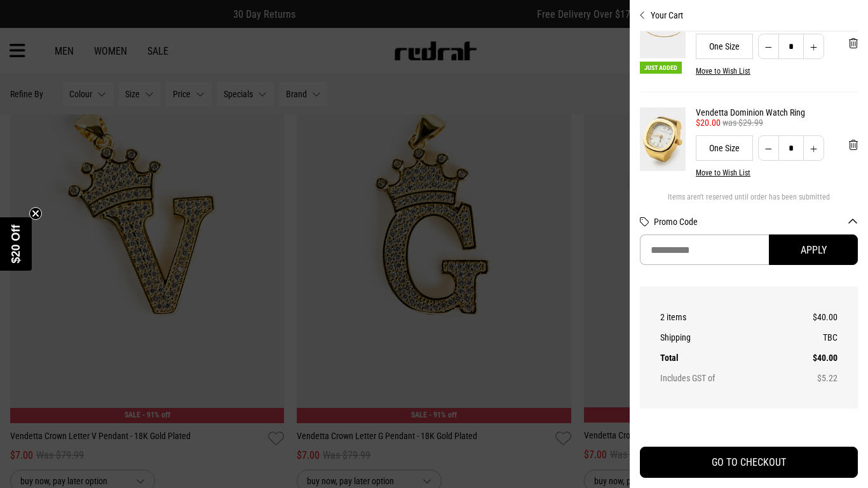
scroll to position [55, 0]
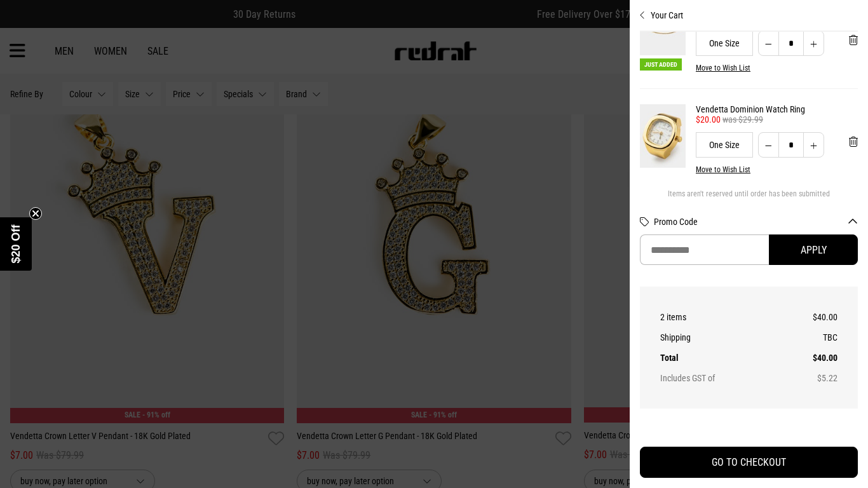
click at [701, 105] on link "Vendetta Dominion Watch Ring" at bounding box center [777, 109] width 162 height 10
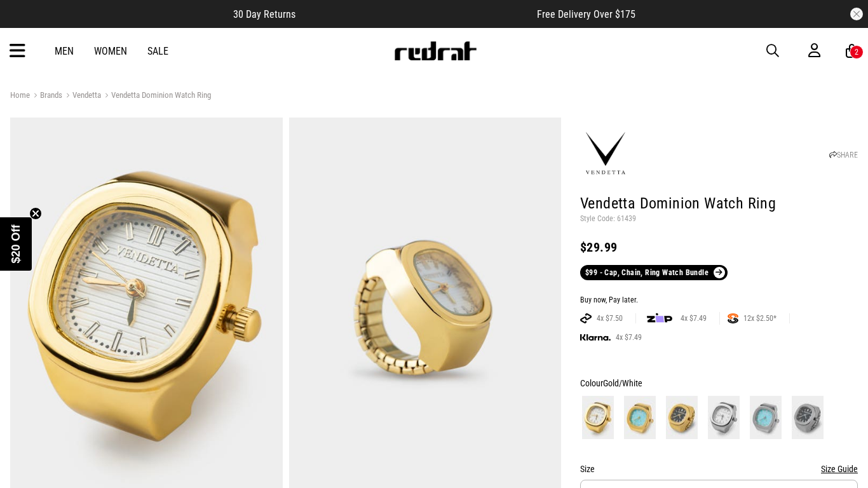
click at [769, 52] on span "button" at bounding box center [772, 50] width 13 height 15
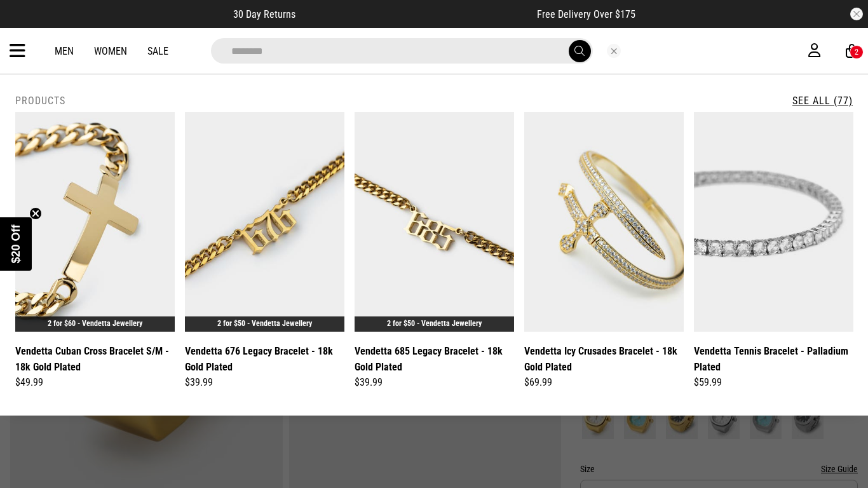
type input "********"
click at [569, 40] on button "submit" at bounding box center [580, 51] width 22 height 22
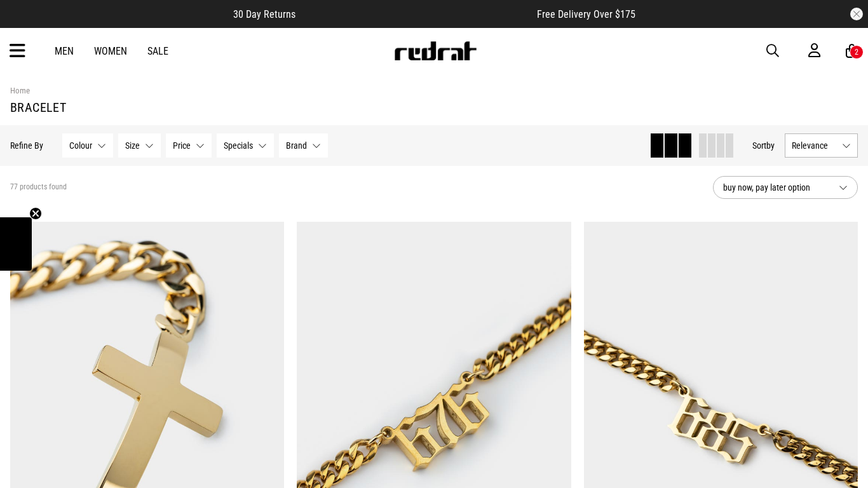
click at [848, 47] on icon at bounding box center [852, 51] width 12 height 16
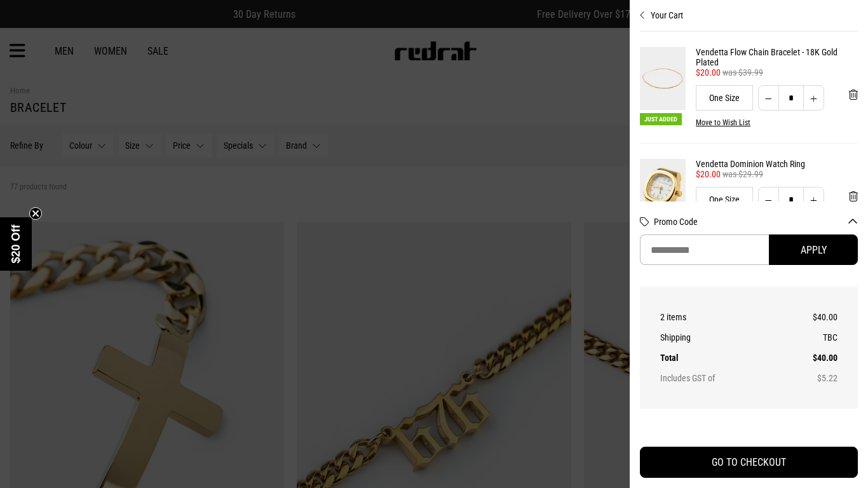
click at [583, 175] on div at bounding box center [434, 244] width 868 height 488
